Goal: Task Accomplishment & Management: Manage account settings

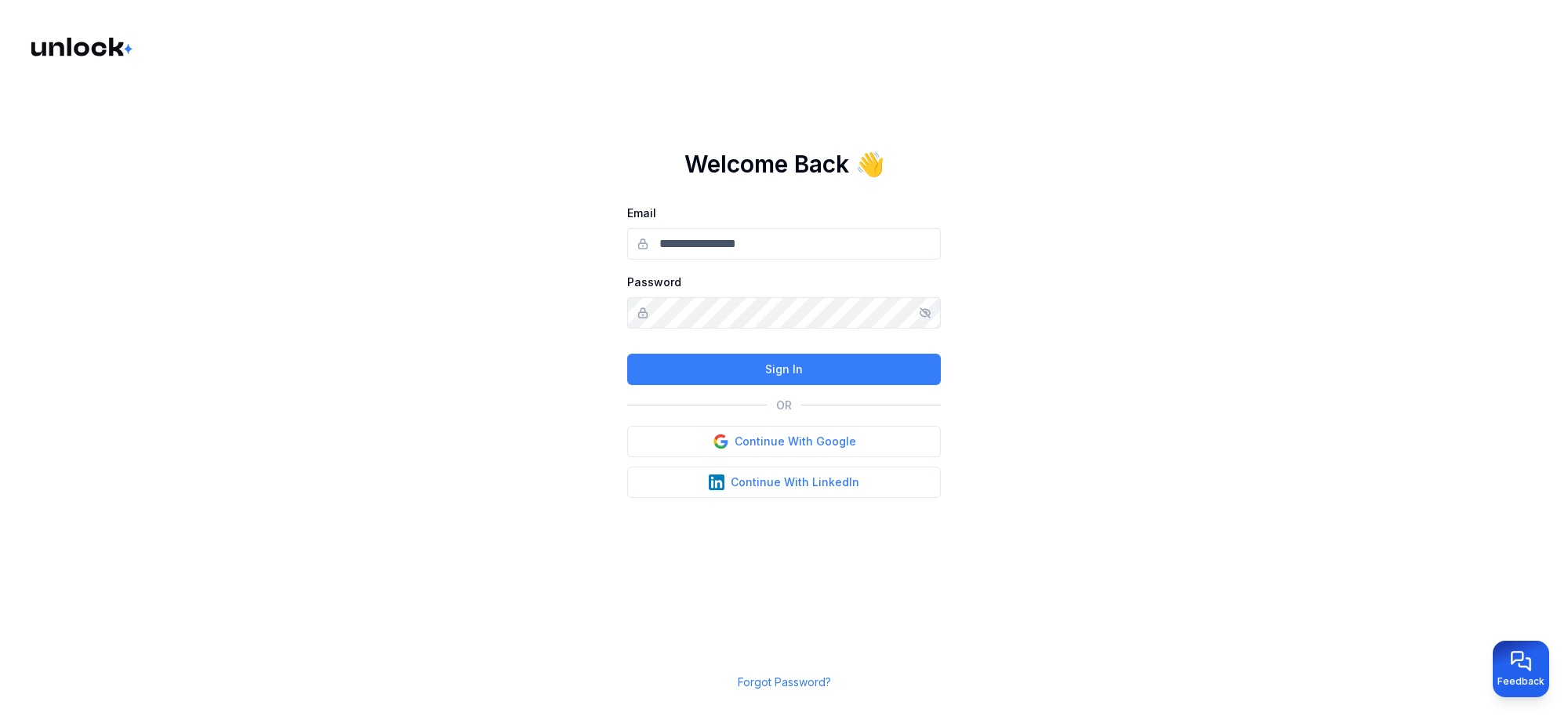
type input "**********"
click at [765, 368] on button "Sign In" at bounding box center [784, 369] width 314 height 31
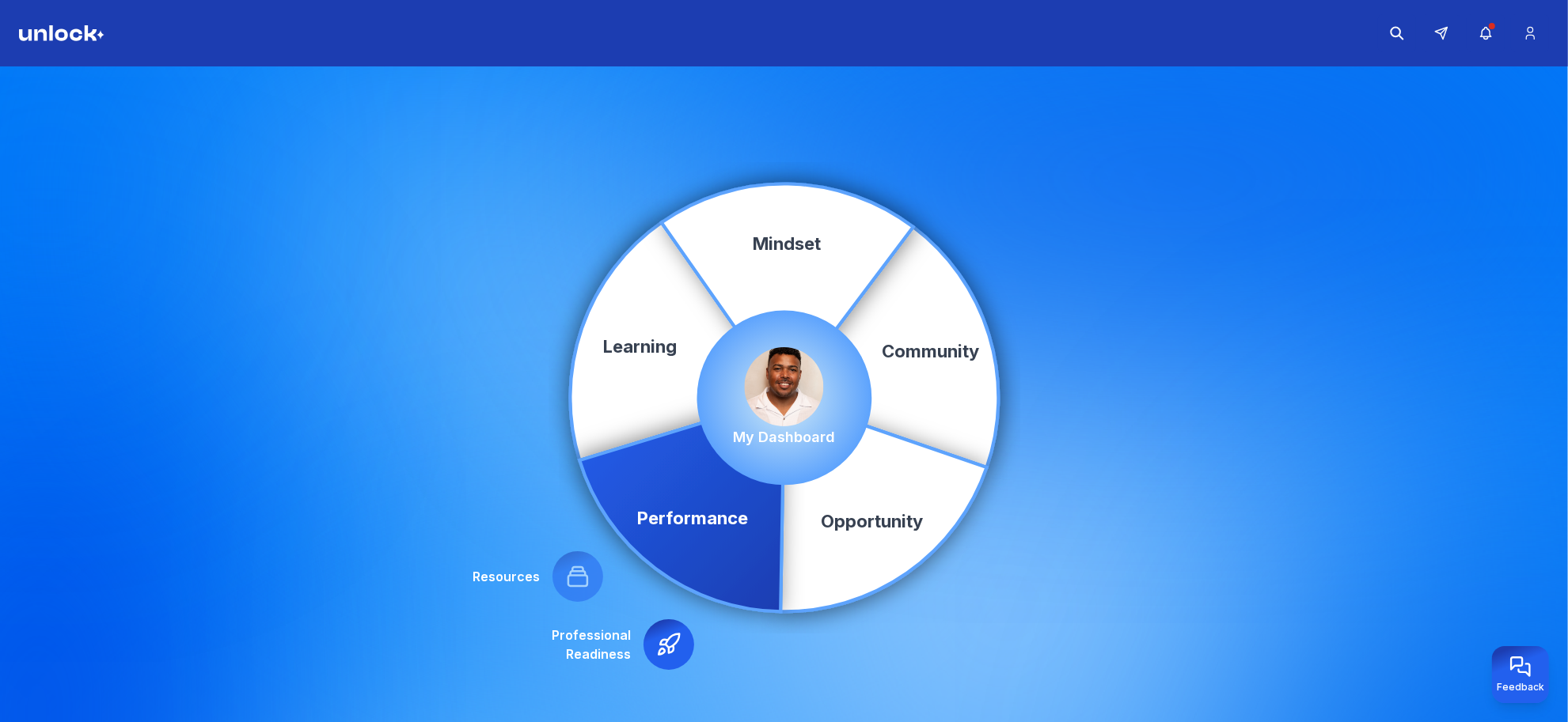
click at [673, 646] on icon at bounding box center [668, 644] width 20 height 20
